Goal: Check status: Check status

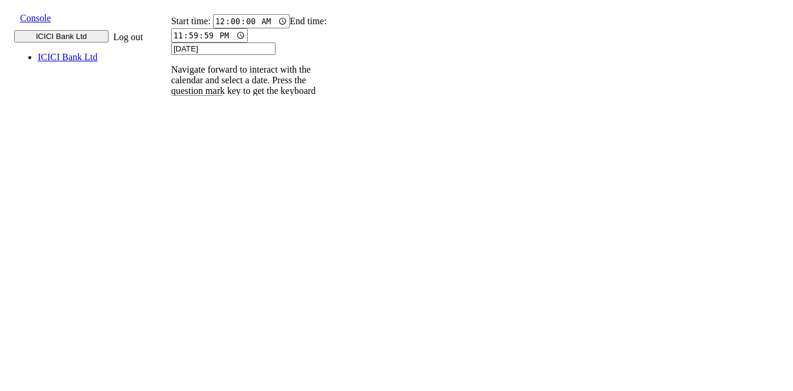
drag, startPoint x: 152, startPoint y: 5, endPoint x: 418, endPoint y: 136, distance: 296.5
click at [205, 261] on p "004PHV..." at bounding box center [185, 266] width 39 height 11
click at [200, 156] on input "9820583145" at bounding box center [178, 162] width 43 height 12
click at [169, 171] on icon at bounding box center [166, 175] width 8 height 8
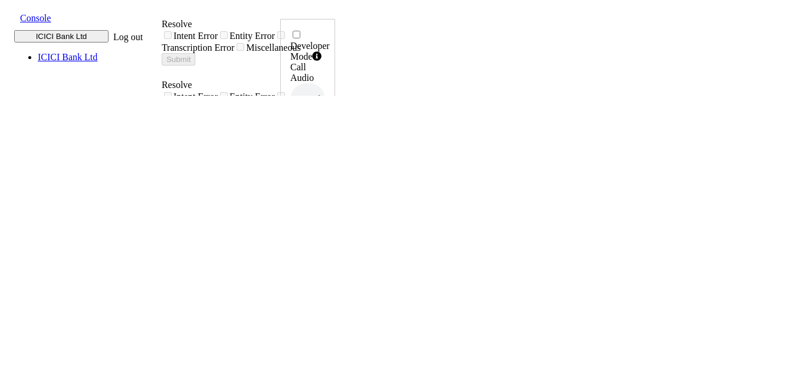
scroll to position [15, 0]
